Goal: Navigation & Orientation: Find specific page/section

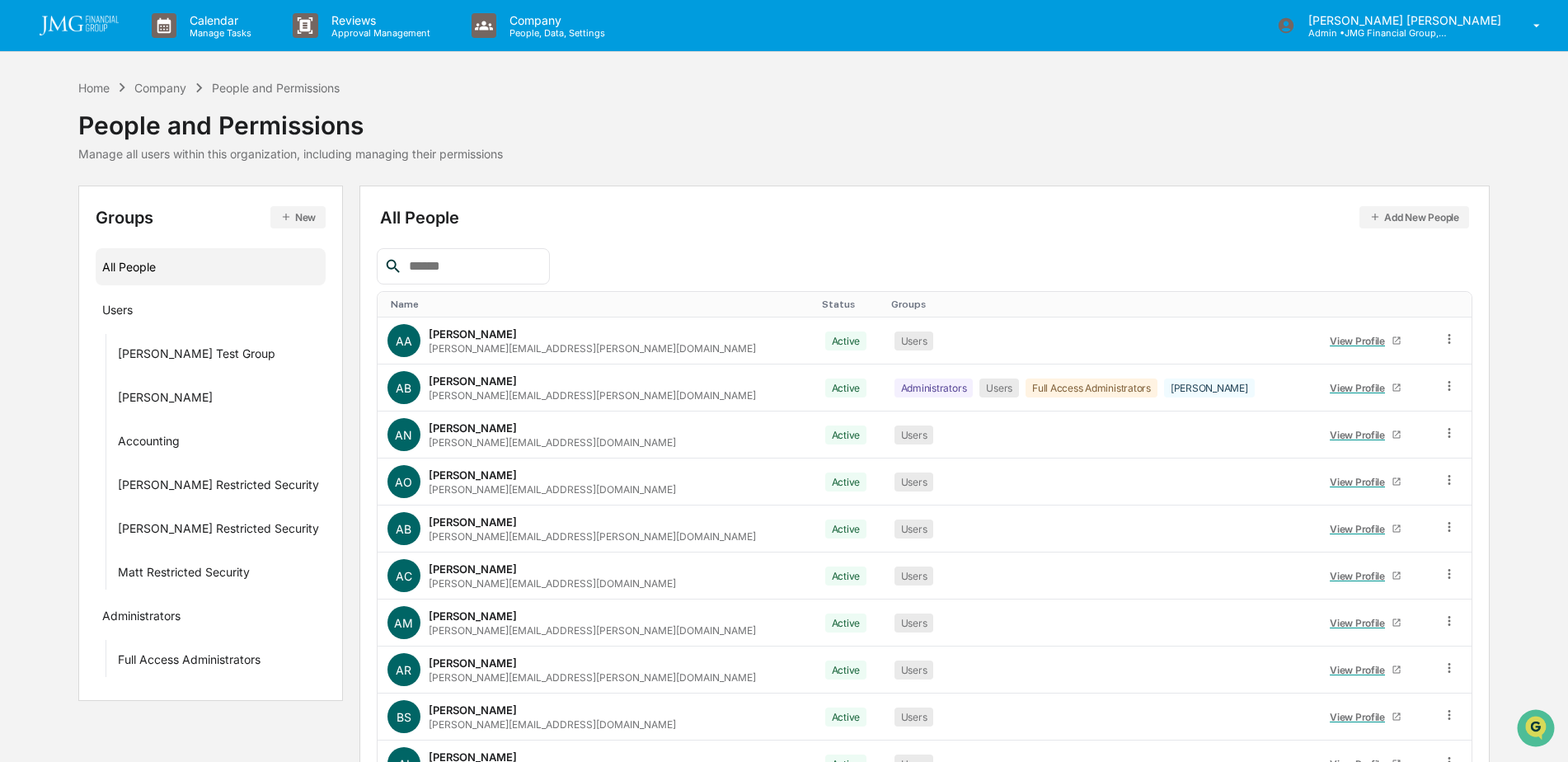
scroll to position [2204, 0]
click at [1519, 722] on img "Open customer support" at bounding box center [1536, 727] width 42 height 33
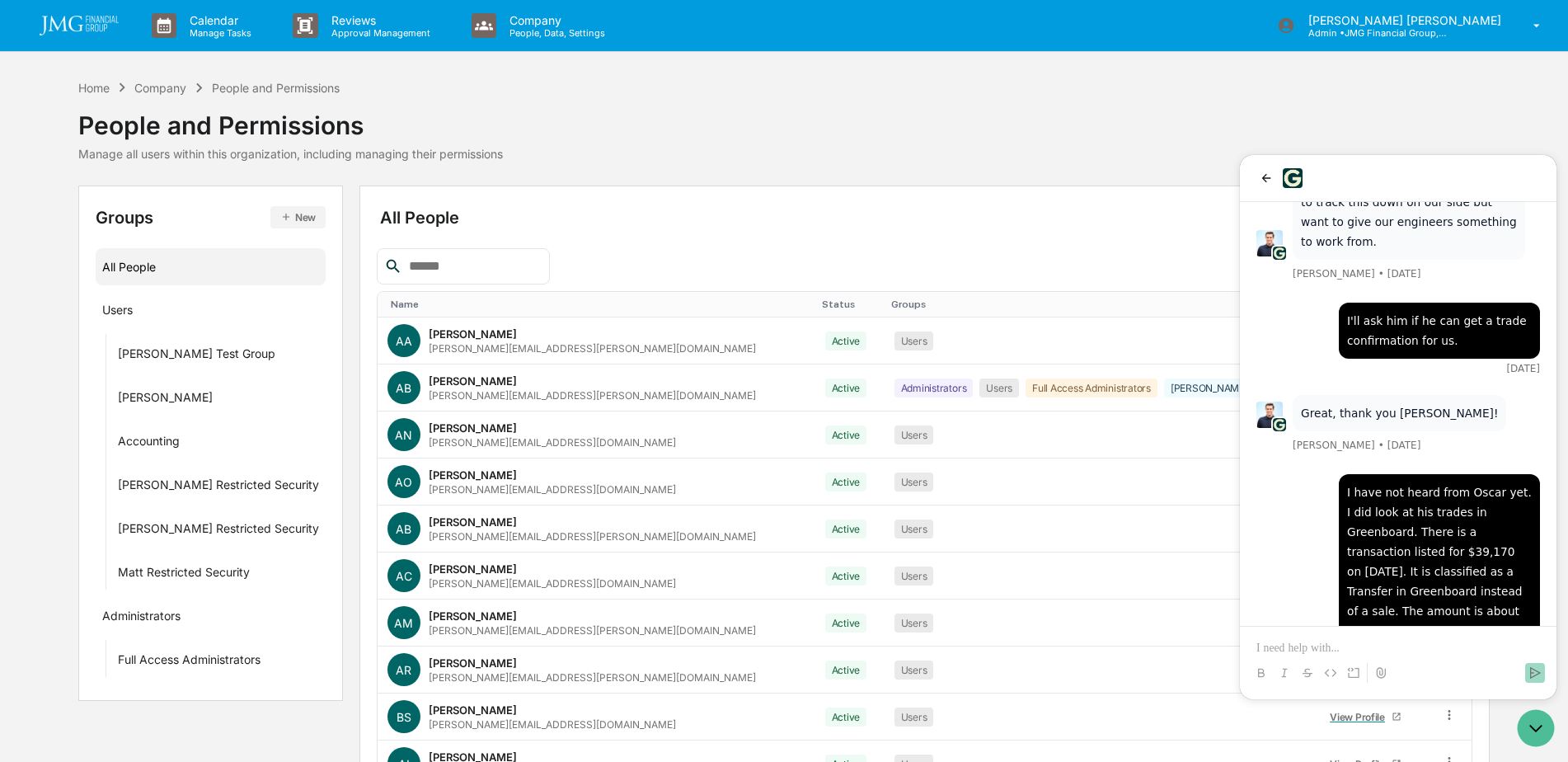
click at [1130, 132] on div "Home Company People and Permissions People and Permissions Manage all users wit…" at bounding box center [784, 119] width 1412 height 82
click at [1540, 737] on icon "Open customer support" at bounding box center [1536, 728] width 42 height 42
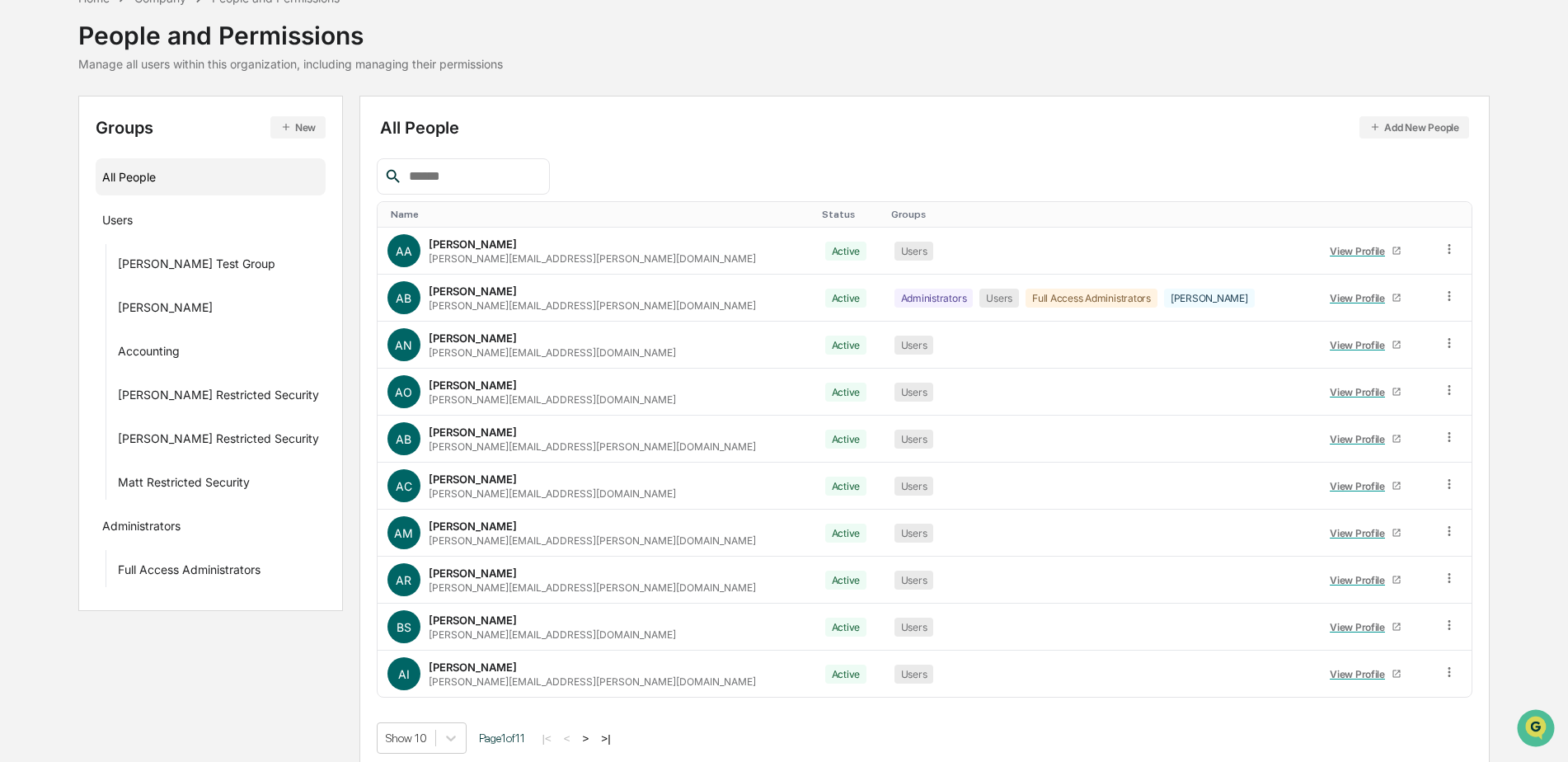
scroll to position [99, 0]
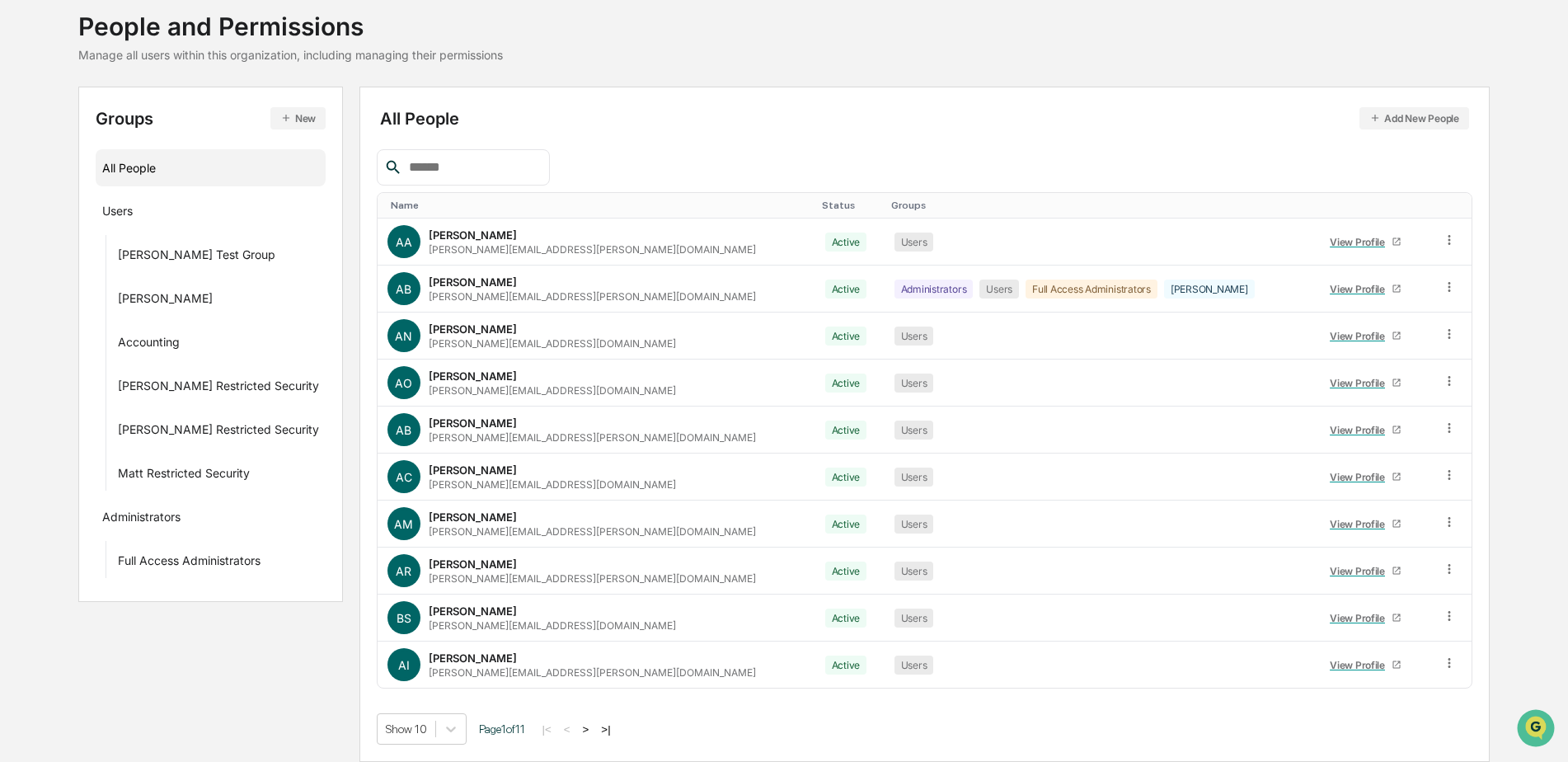
click at [579, 731] on button ">" at bounding box center [586, 729] width 16 height 14
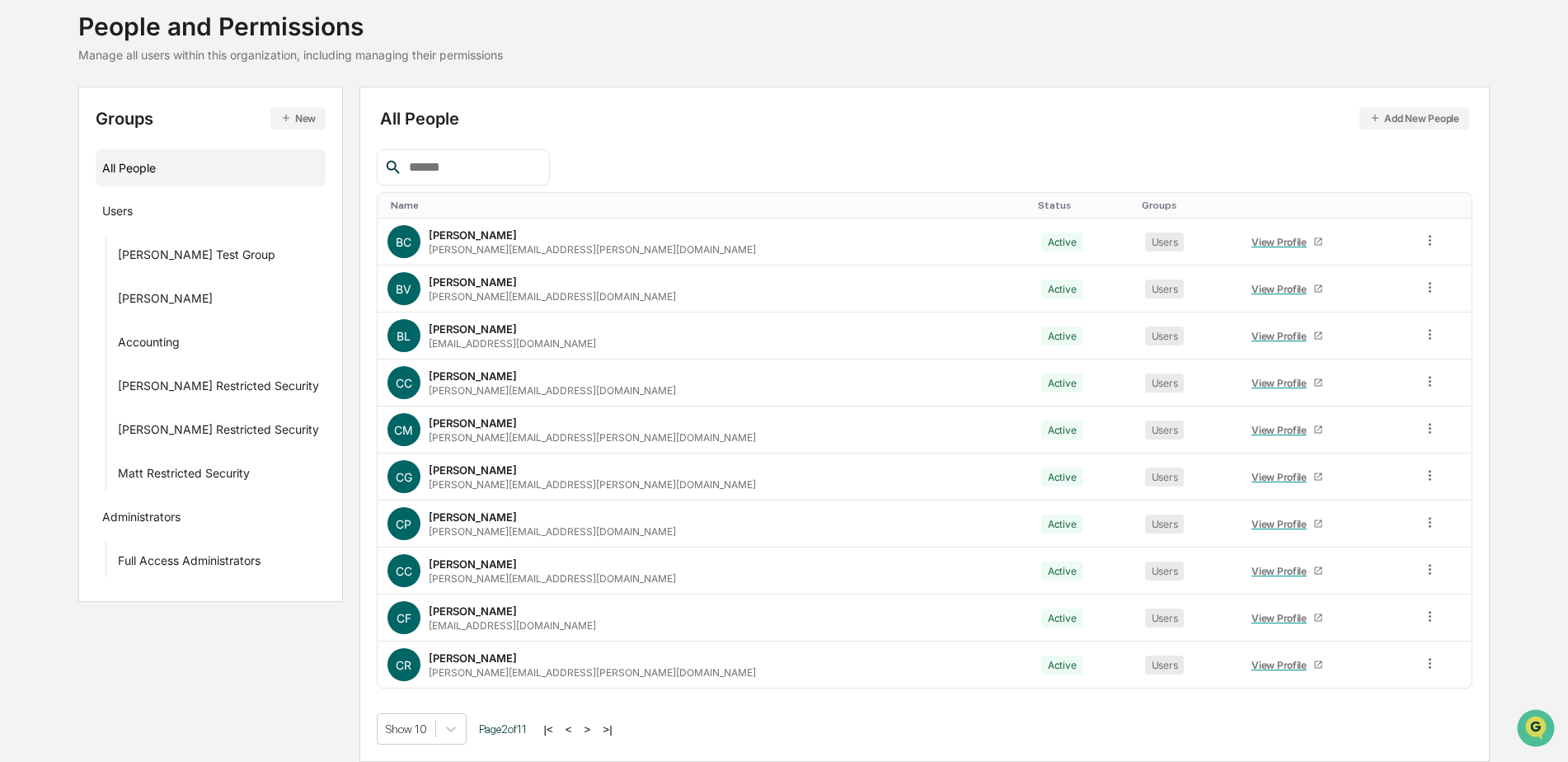
click at [580, 731] on button ">" at bounding box center [587, 729] width 16 height 14
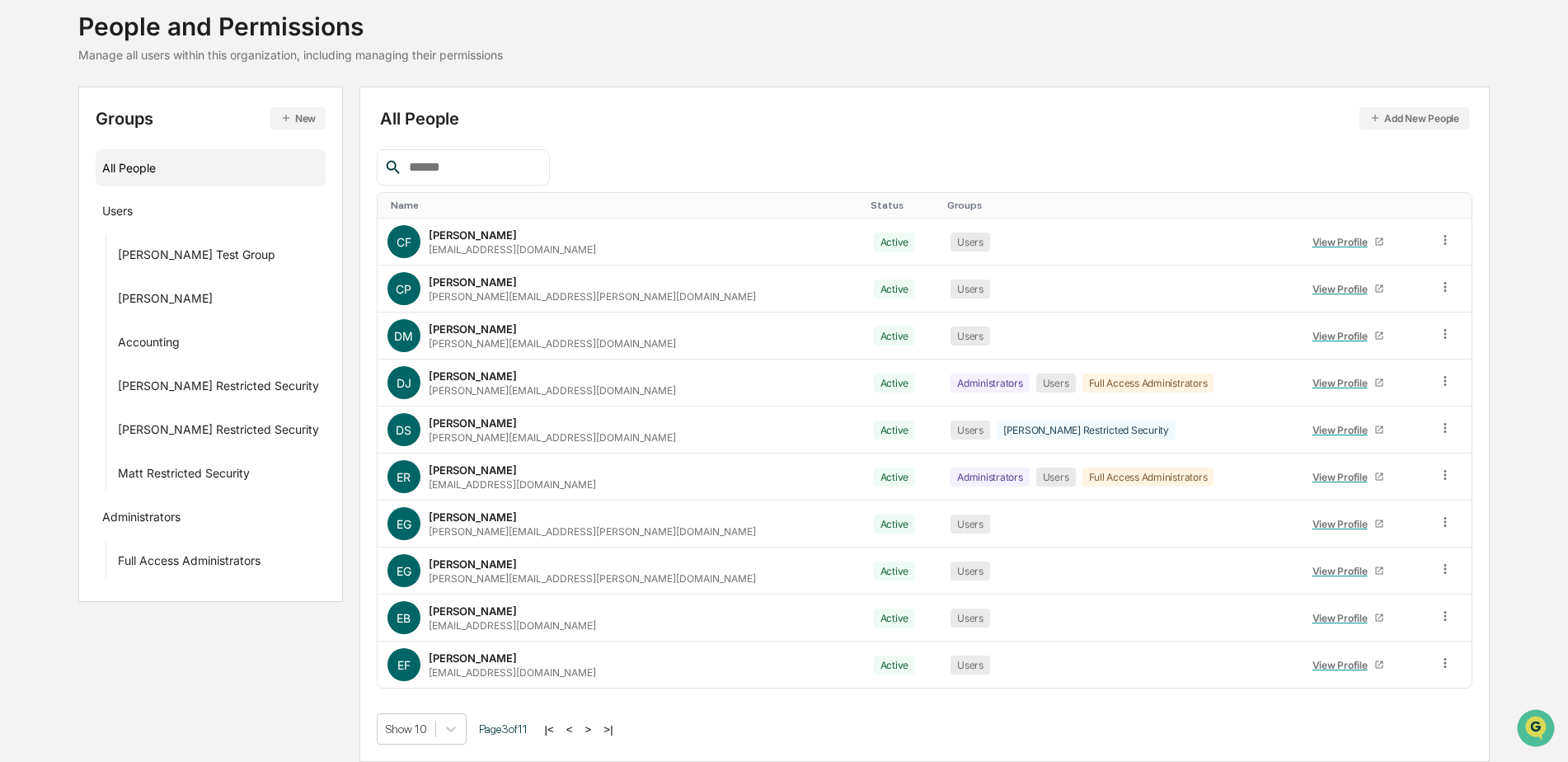
click at [580, 731] on button ">" at bounding box center [588, 729] width 16 height 14
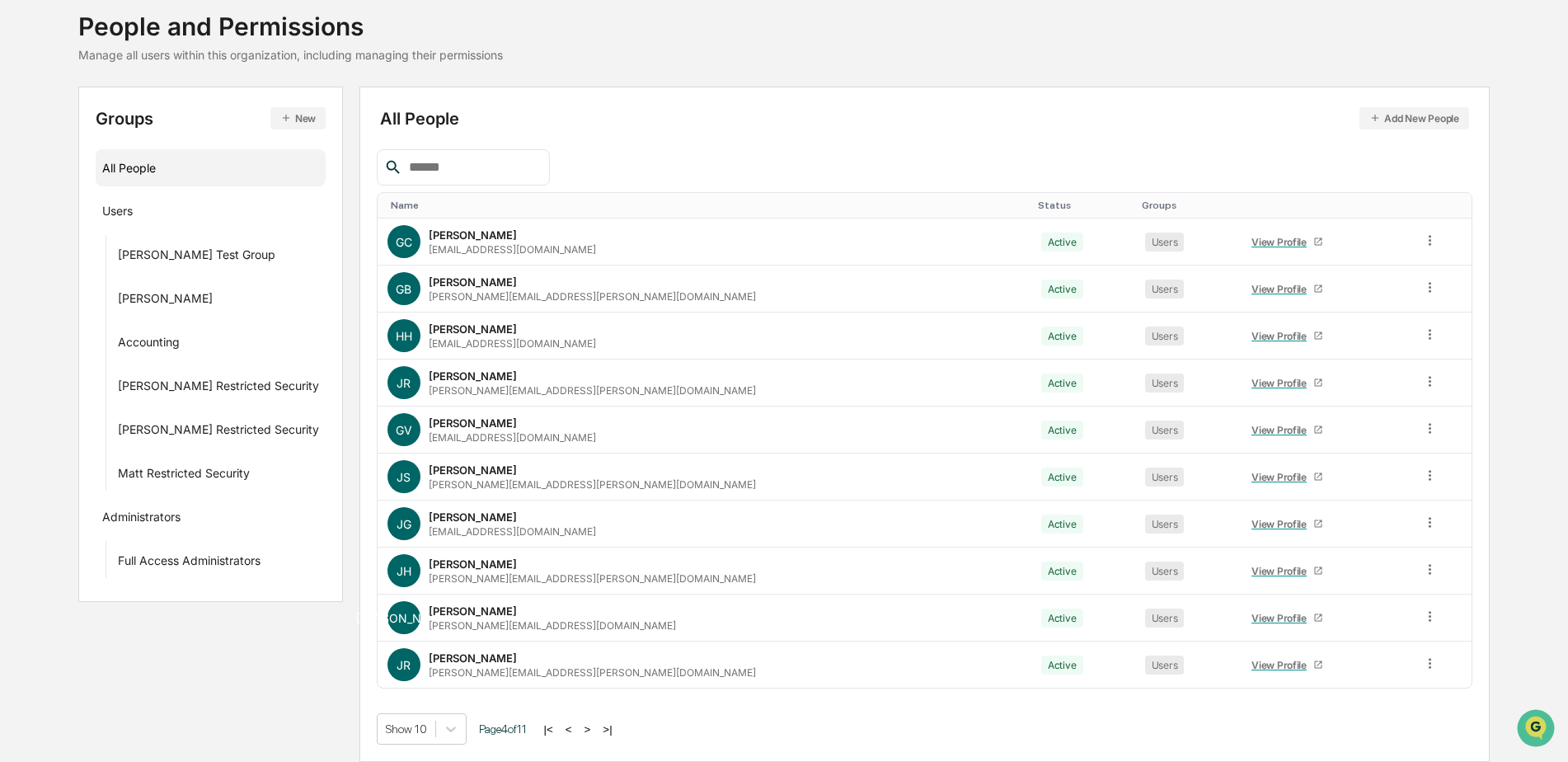
click at [580, 731] on button ">" at bounding box center [587, 729] width 16 height 14
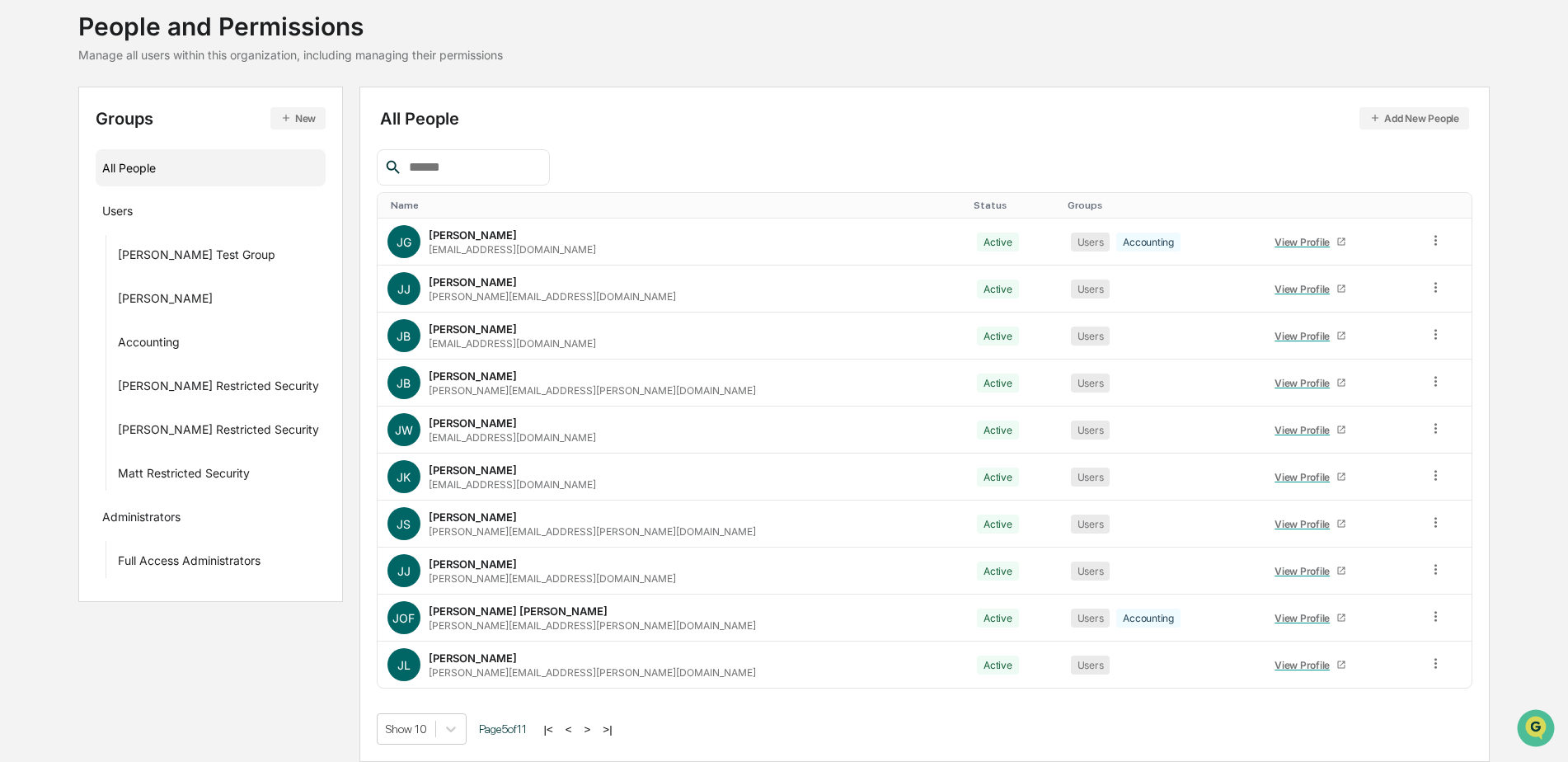
click at [582, 724] on button ">" at bounding box center [587, 729] width 16 height 14
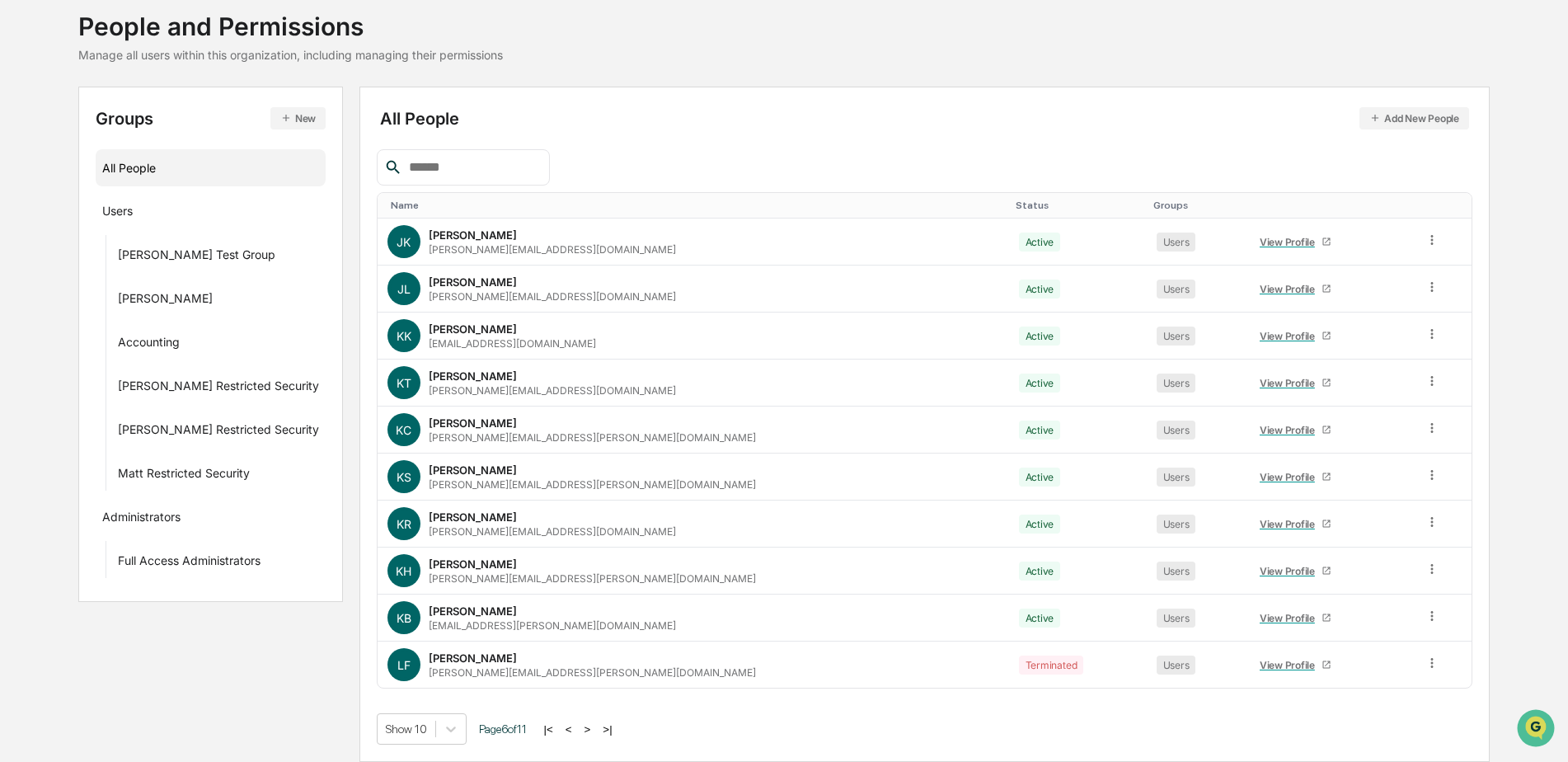
click at [584, 731] on button ">" at bounding box center [587, 729] width 16 height 14
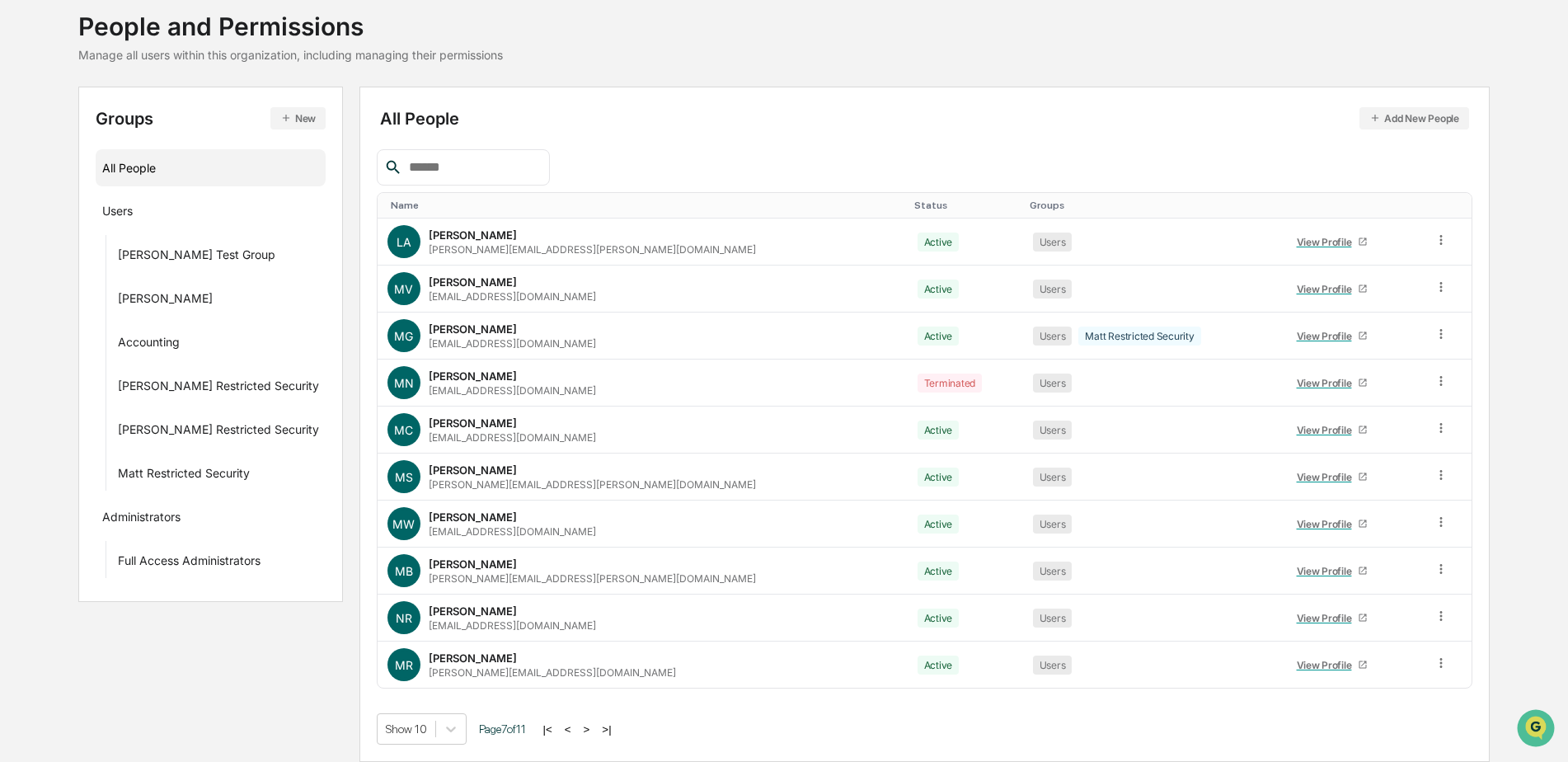
click at [582, 730] on button ">" at bounding box center [586, 729] width 16 height 14
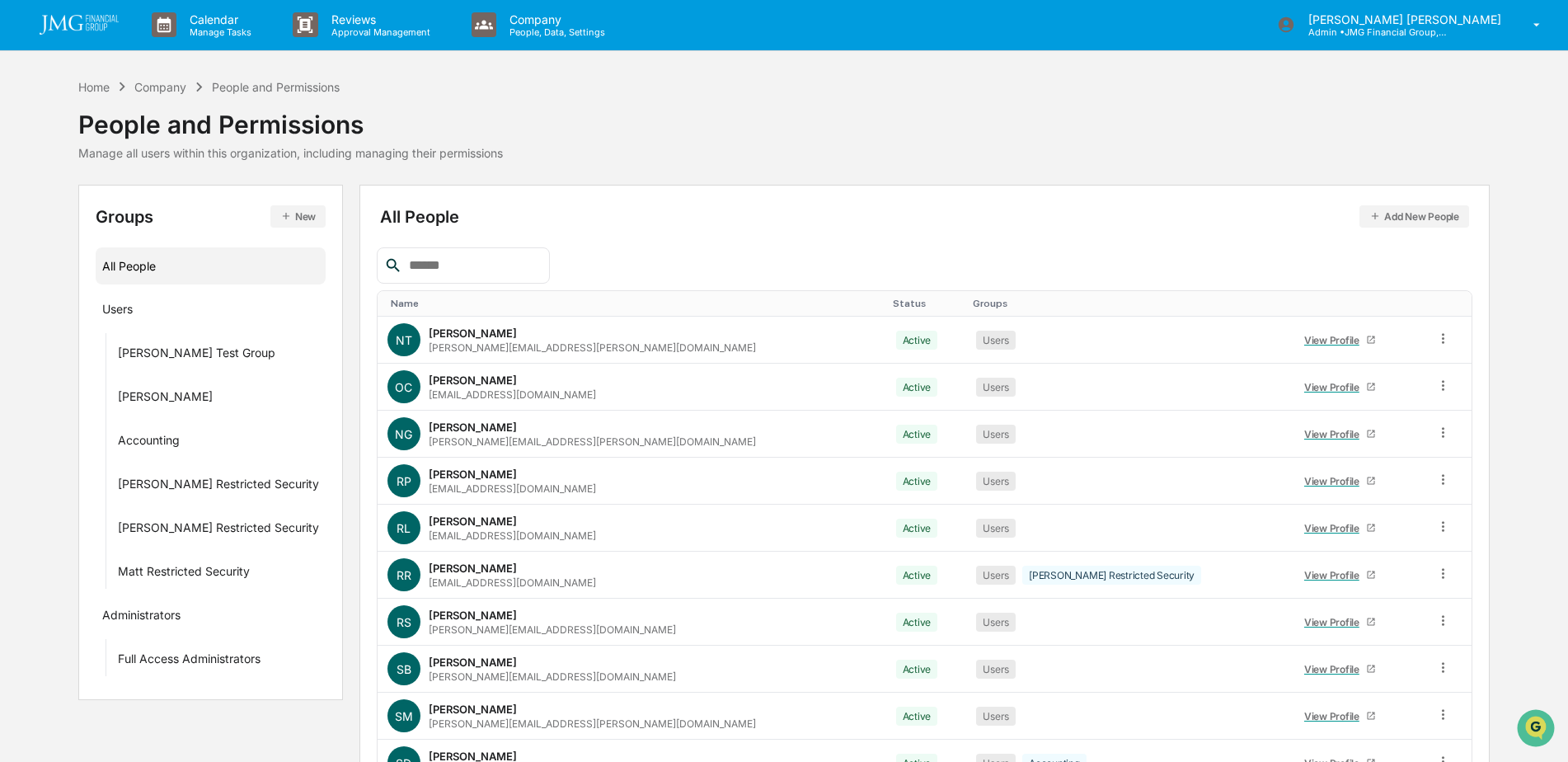
scroll to position [0, 0]
click at [52, 31] on img at bounding box center [79, 25] width 79 height 20
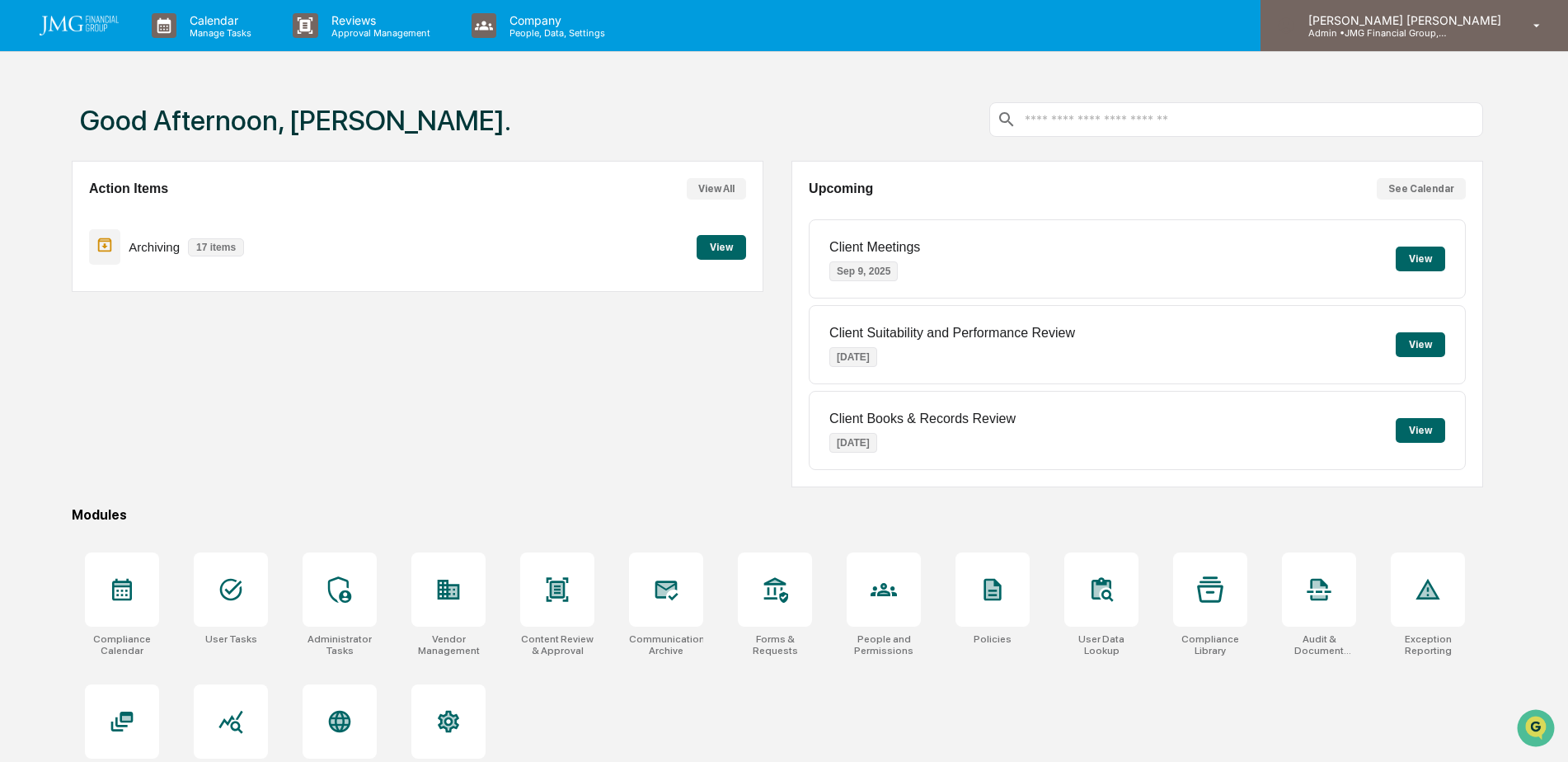
click at [1435, 32] on p "Admin • JMG Financial Group, Ltd." at bounding box center [1371, 32] width 153 height 11
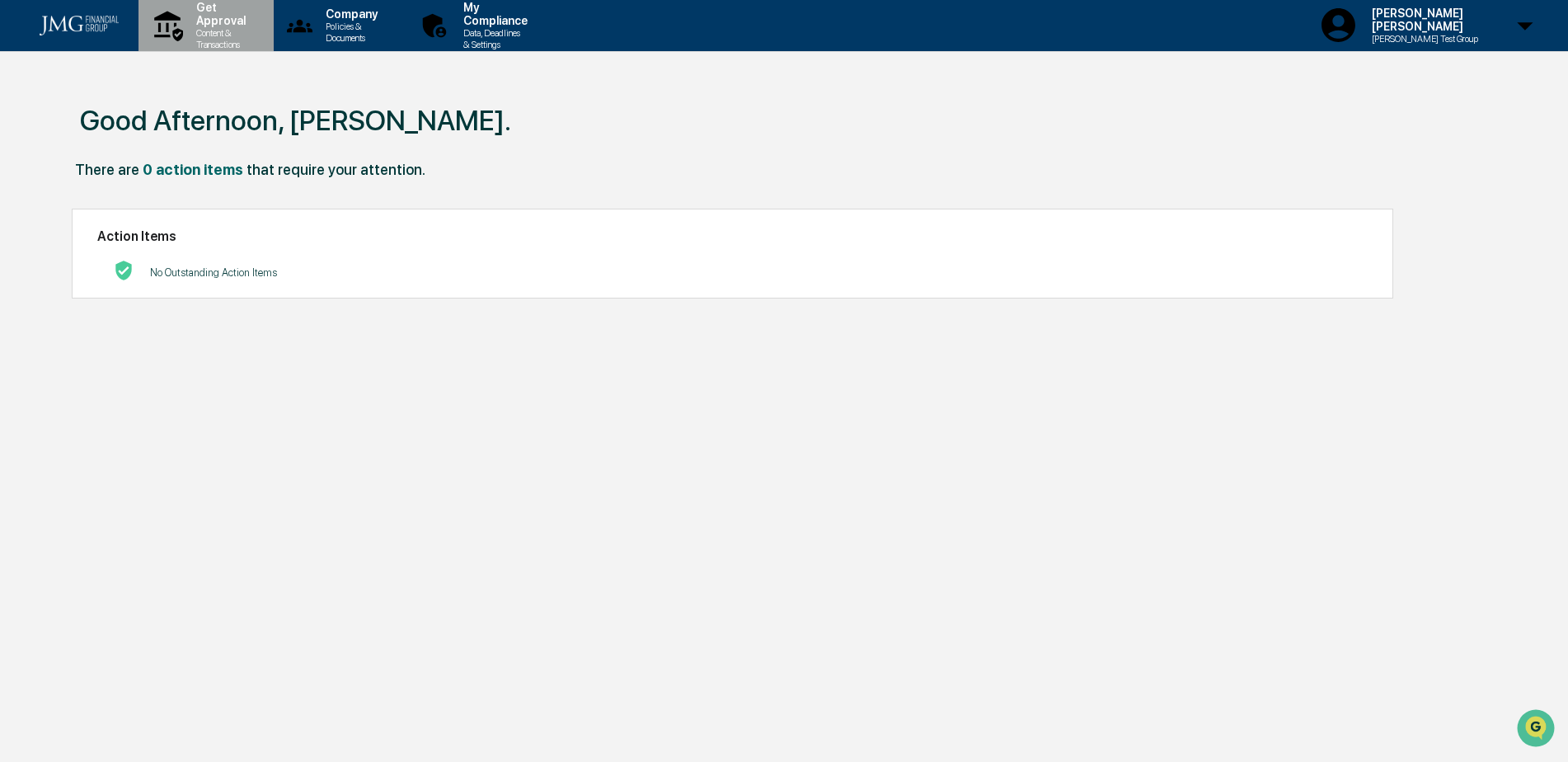
click at [254, 35] on p "Content & Transactions" at bounding box center [218, 38] width 71 height 23
